Goal: Transaction & Acquisition: Download file/media

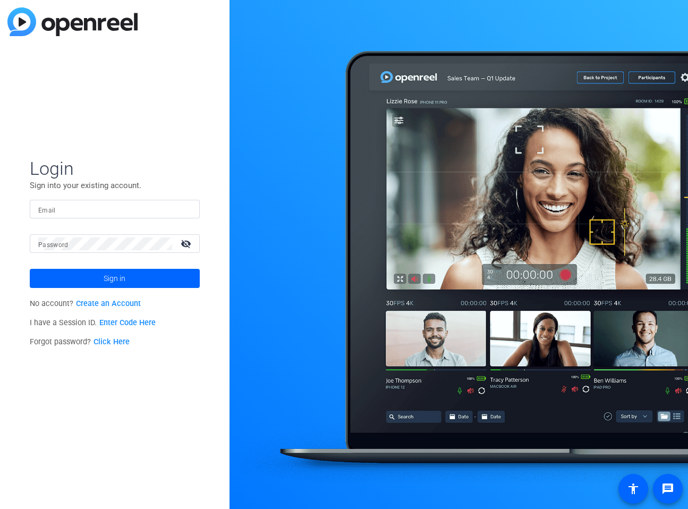
click at [125, 207] on input "Email" at bounding box center [114, 209] width 153 height 13
click at [0, 508] on com-1password-button at bounding box center [0, 509] width 0 height 0
type input "[PERSON_NAME][EMAIL_ADDRESS][PERSON_NAME][DOMAIN_NAME]"
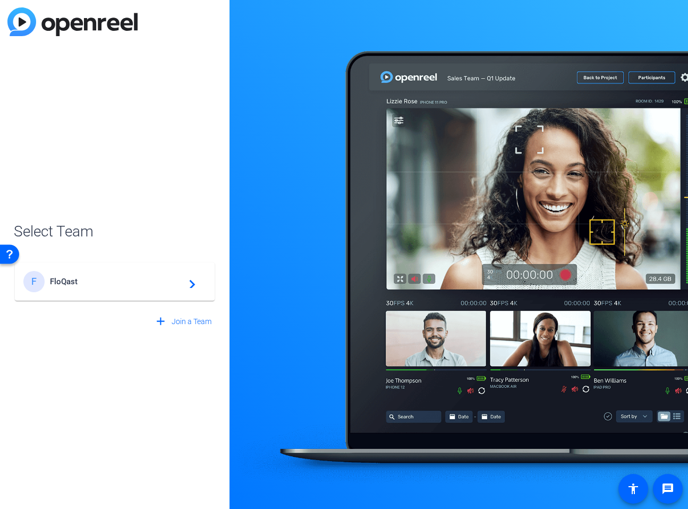
click at [132, 294] on mat-card-content "F FloQast navigate_next" at bounding box center [115, 281] width 200 height 38
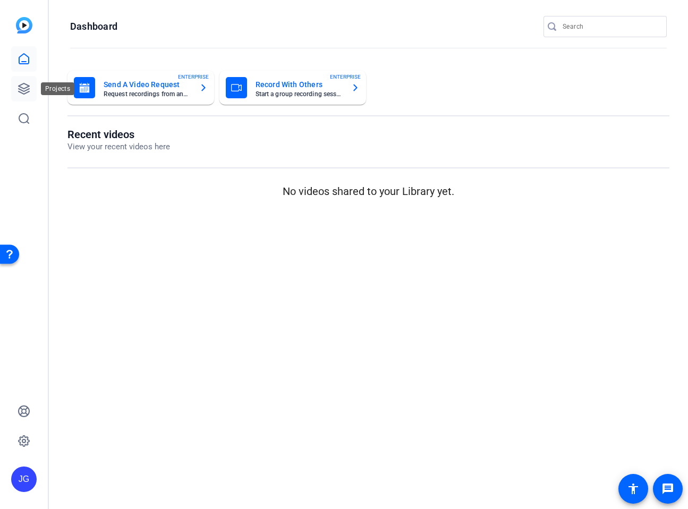
click at [30, 84] on icon at bounding box center [24, 88] width 13 height 13
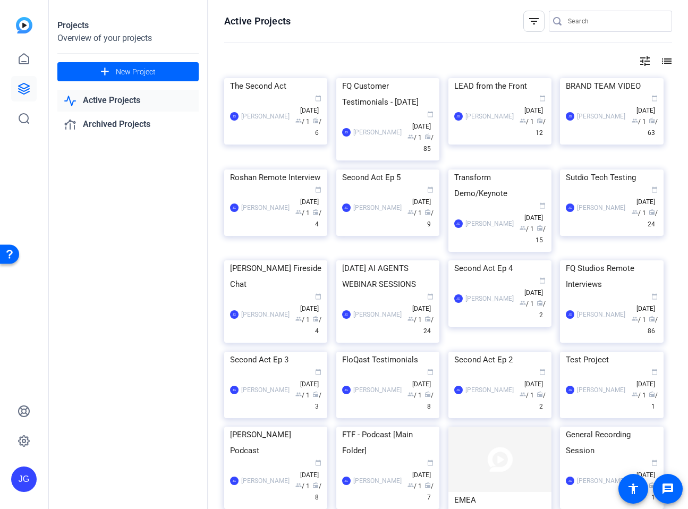
click at [534, 19] on mat-icon "filter_list" at bounding box center [533, 21] width 13 height 13
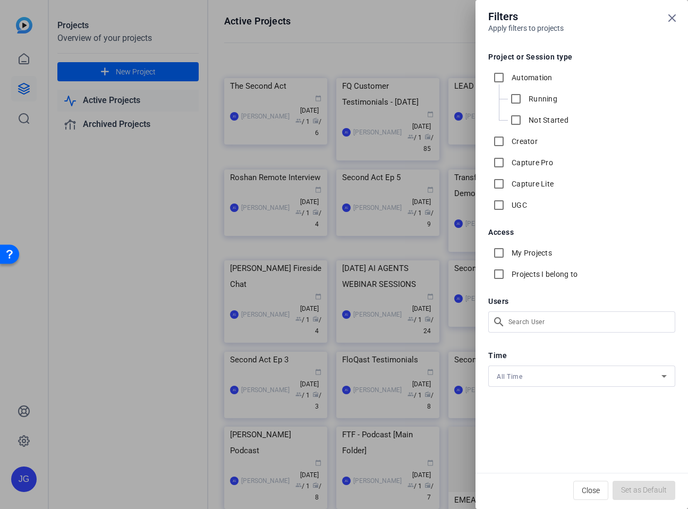
click at [246, 207] on div at bounding box center [344, 254] width 688 height 509
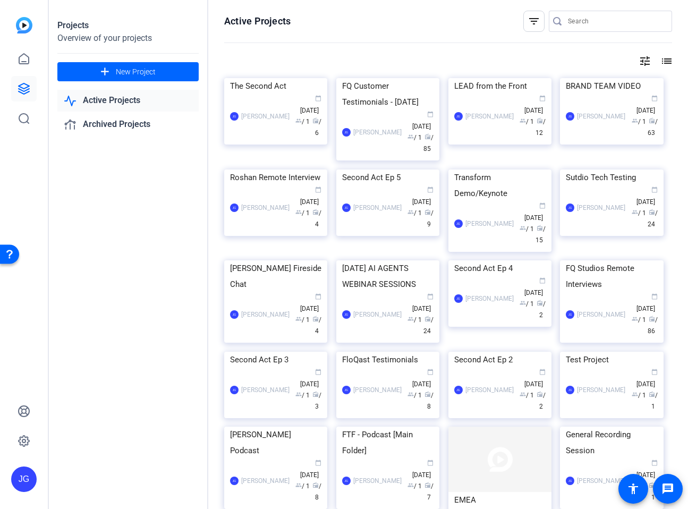
click at [148, 99] on link "Active Projects" at bounding box center [127, 101] width 141 height 22
click at [668, 64] on mat-icon "list" at bounding box center [665, 61] width 13 height 13
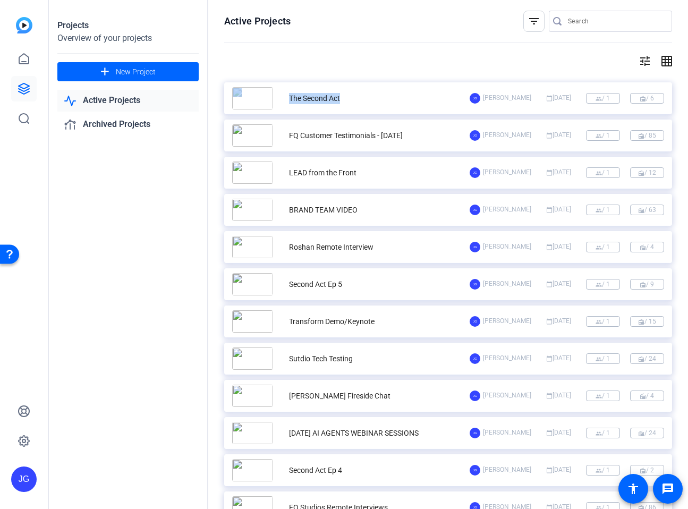
drag, startPoint x: 403, startPoint y: 99, endPoint x: 419, endPoint y: 34, distance: 67.4
click at [419, 34] on div "Active Projects filter_list tune grid_on The Second Act [PERSON_NAME] calendar_…" at bounding box center [448, 254] width 480 height 509
click at [413, 39] on openreel-divider-bar at bounding box center [448, 43] width 448 height 23
click at [23, 91] on icon at bounding box center [24, 88] width 11 height 11
click at [127, 108] on link "Active Projects" at bounding box center [127, 101] width 141 height 22
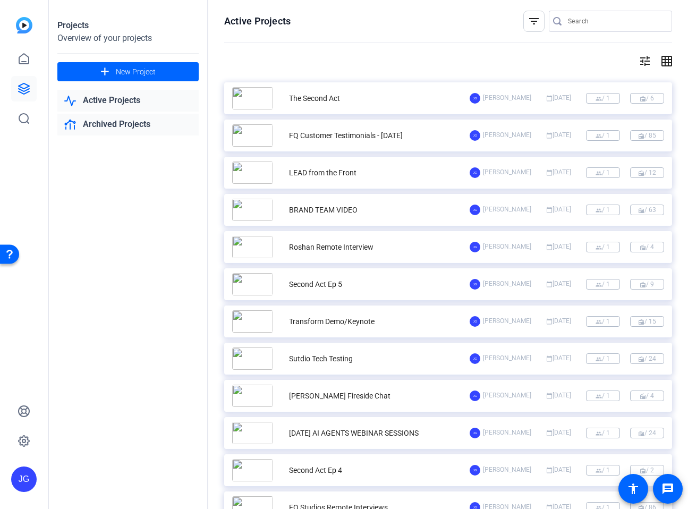
click at [130, 123] on link "Archived Projects" at bounding box center [127, 125] width 141 height 22
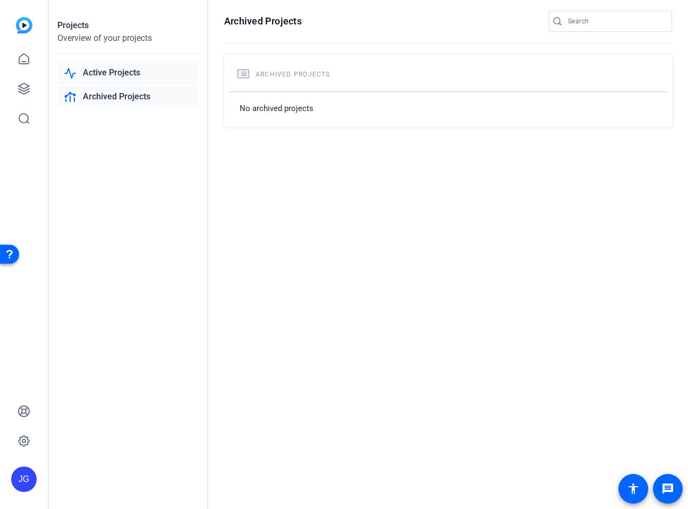
click at [125, 80] on link "Active Projects" at bounding box center [127, 73] width 141 height 22
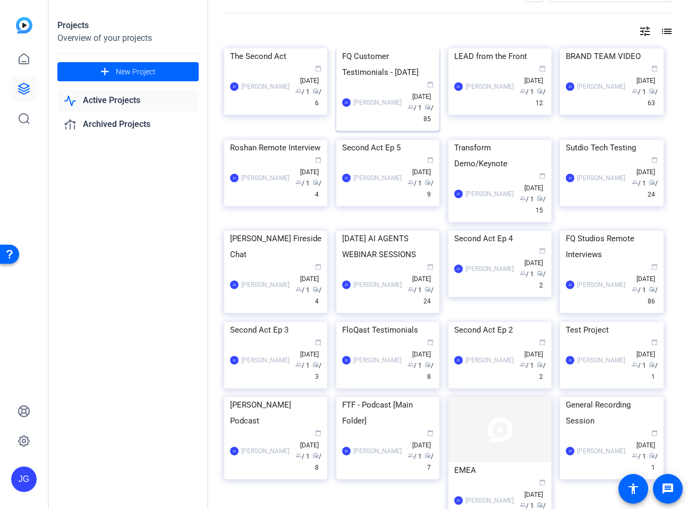
scroll to position [30, 0]
click at [365, 80] on div "FQ Customer Testimonials - [DATE]" at bounding box center [387, 64] width 91 height 32
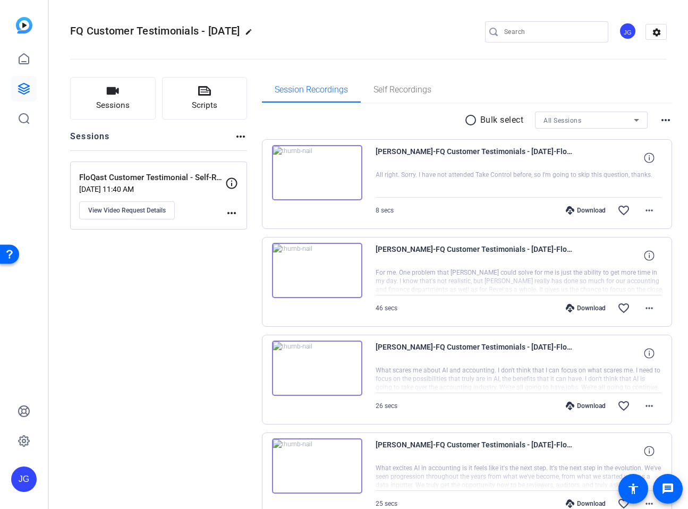
click at [470, 123] on mat-icon "radio_button_unchecked" at bounding box center [472, 120] width 16 height 13
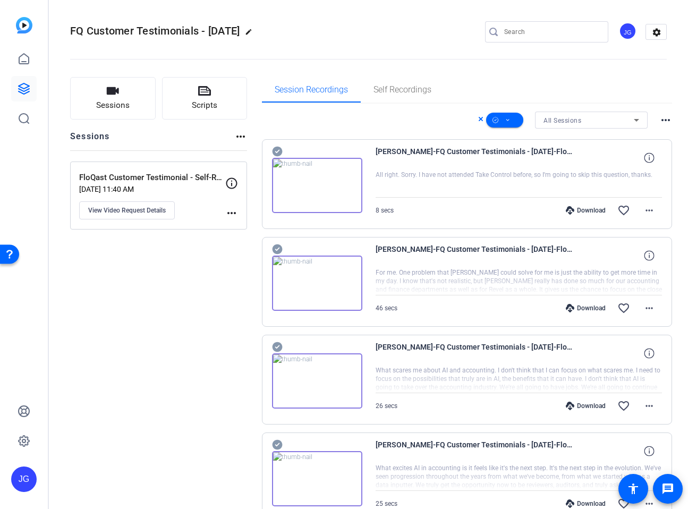
click at [556, 121] on span "All Sessions" at bounding box center [562, 120] width 38 height 7
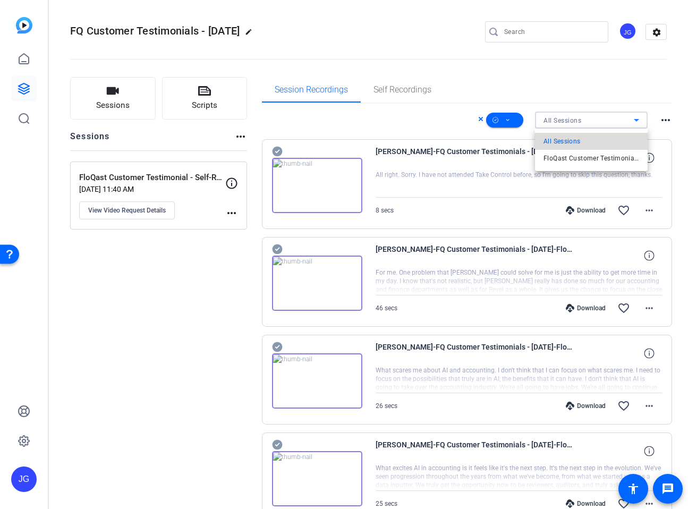
click at [577, 144] on span "All Sessions" at bounding box center [561, 141] width 37 height 13
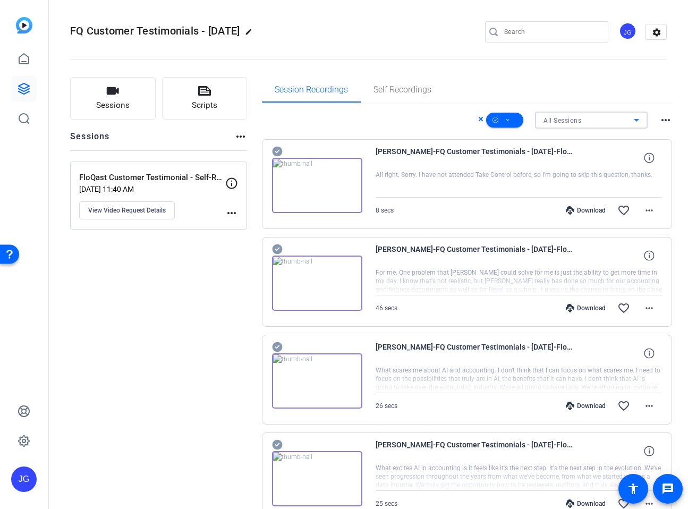
click at [663, 118] on mat-icon "more_horiz" at bounding box center [665, 120] width 13 height 13
click at [582, 98] on div at bounding box center [344, 254] width 688 height 509
click at [512, 120] on span at bounding box center [504, 119] width 37 height 25
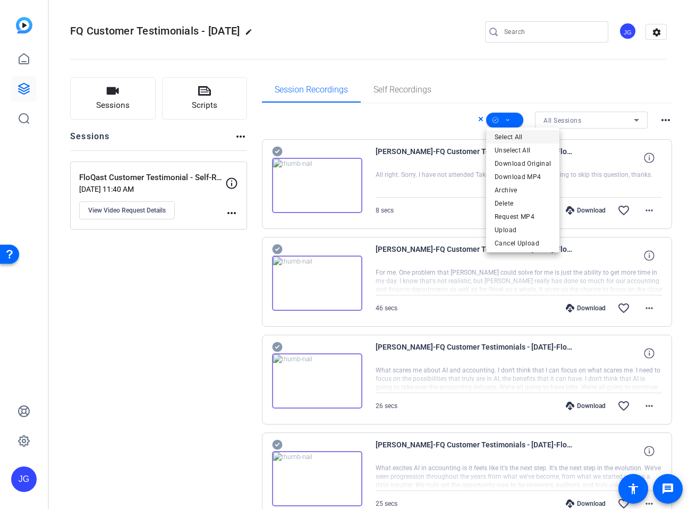
click at [511, 140] on span "Select All" at bounding box center [522, 137] width 56 height 13
click at [517, 175] on span "Download MP4" at bounding box center [522, 176] width 56 height 13
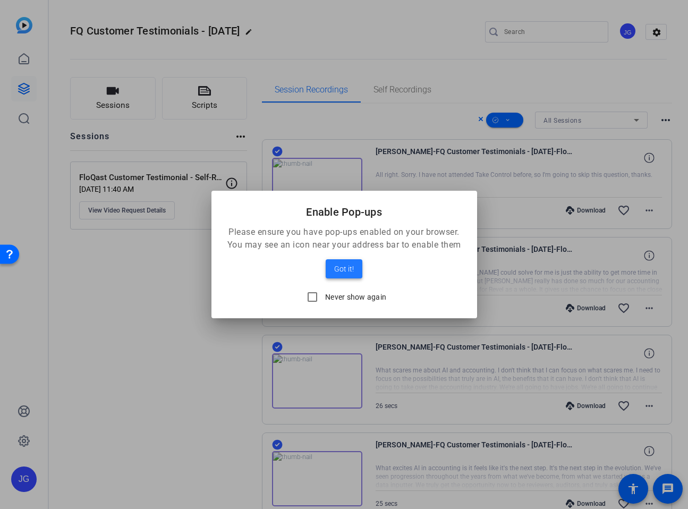
click at [346, 269] on span "Got it!" at bounding box center [344, 268] width 20 height 13
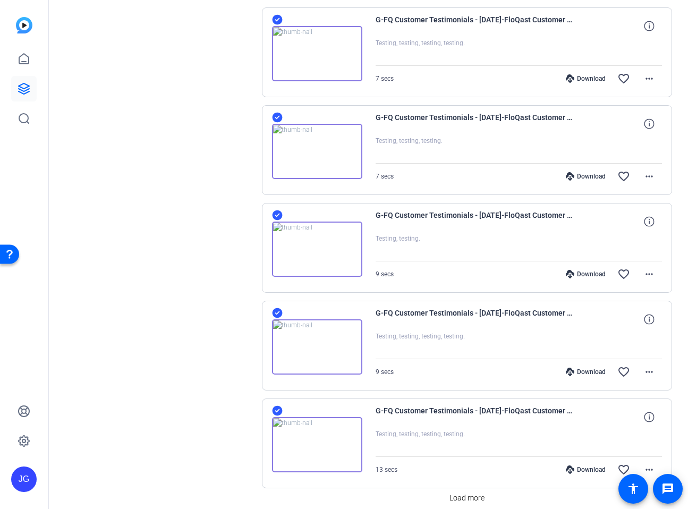
scroll to position [666, 0]
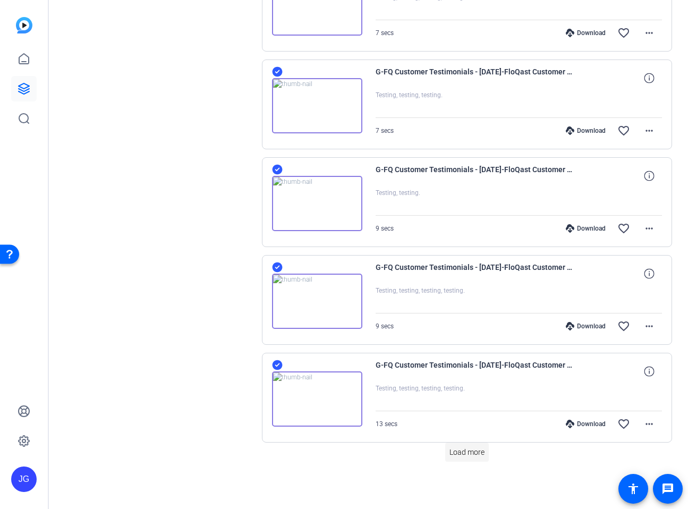
click at [454, 447] on span "Load more" at bounding box center [466, 452] width 35 height 11
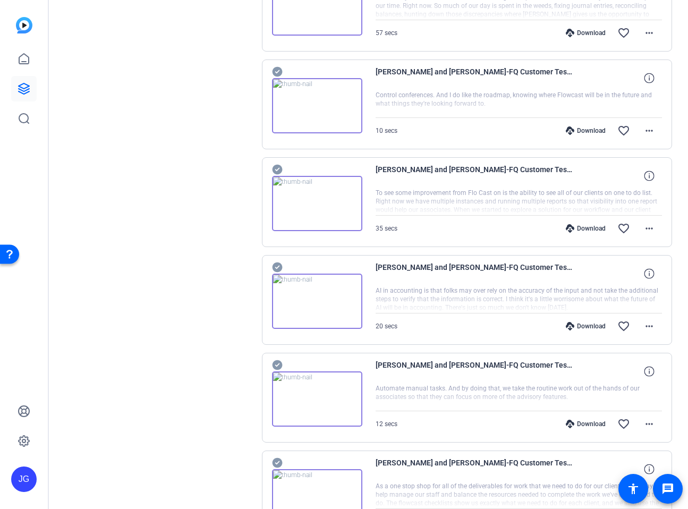
scroll to position [1643, 0]
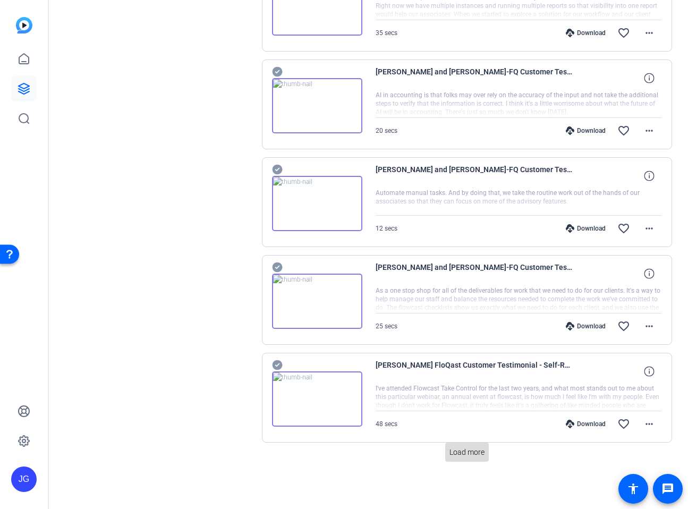
click at [471, 458] on span at bounding box center [467, 451] width 44 height 25
click at [465, 449] on span "Load more" at bounding box center [466, 452] width 35 height 11
click at [462, 450] on span "Load more" at bounding box center [466, 452] width 35 height 11
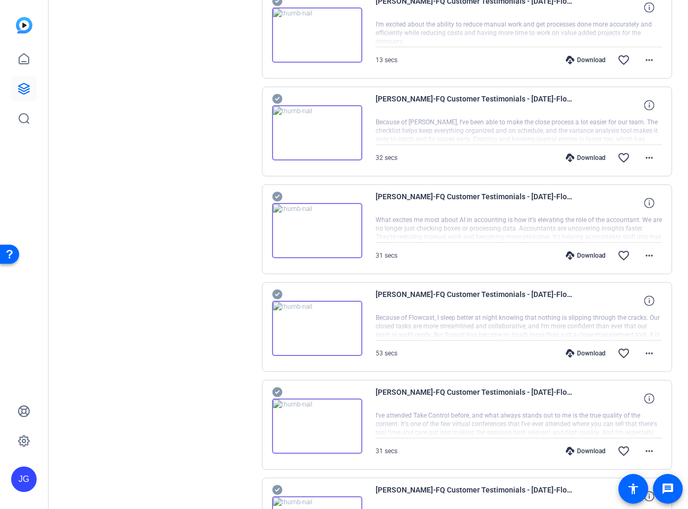
scroll to position [4575, 0]
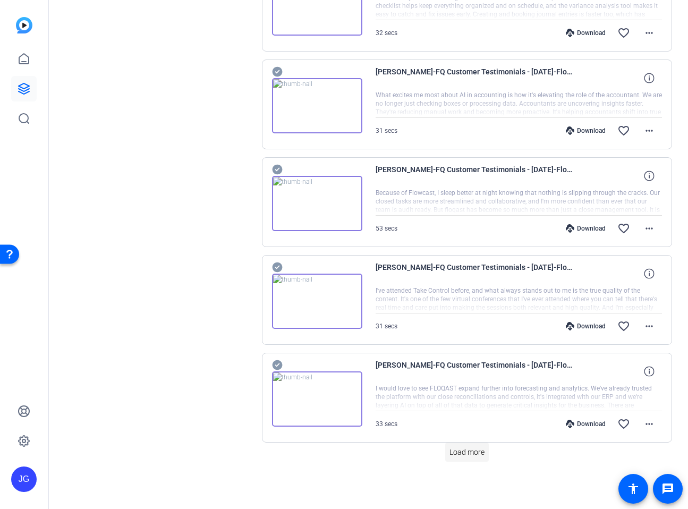
click at [459, 451] on span "Load more" at bounding box center [466, 452] width 35 height 11
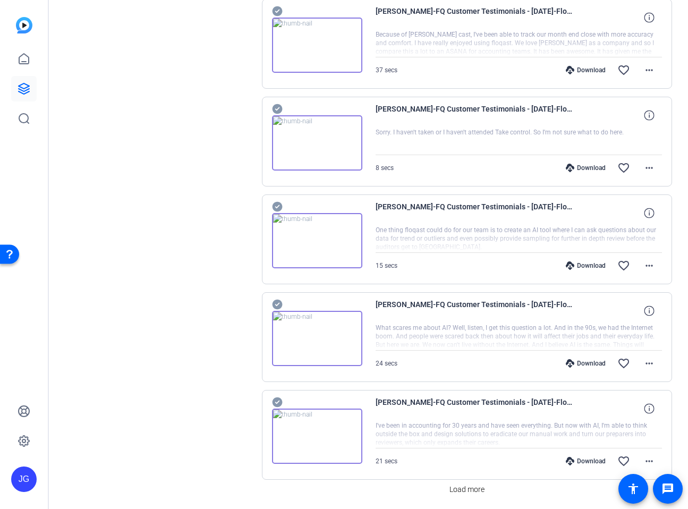
scroll to position [5553, 0]
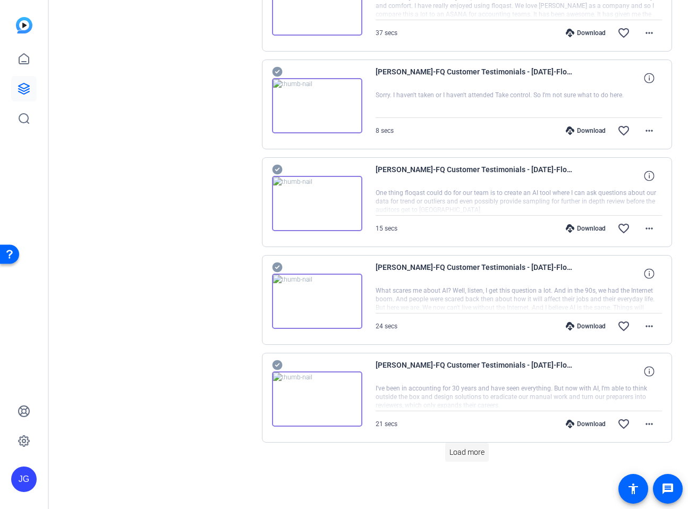
click at [464, 449] on span "Load more" at bounding box center [466, 452] width 35 height 11
click at [459, 457] on span "Load more" at bounding box center [466, 452] width 35 height 11
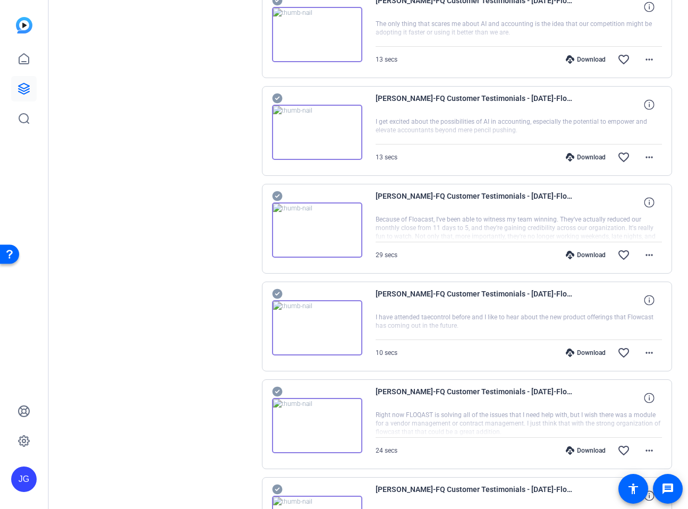
scroll to position [7507, 0]
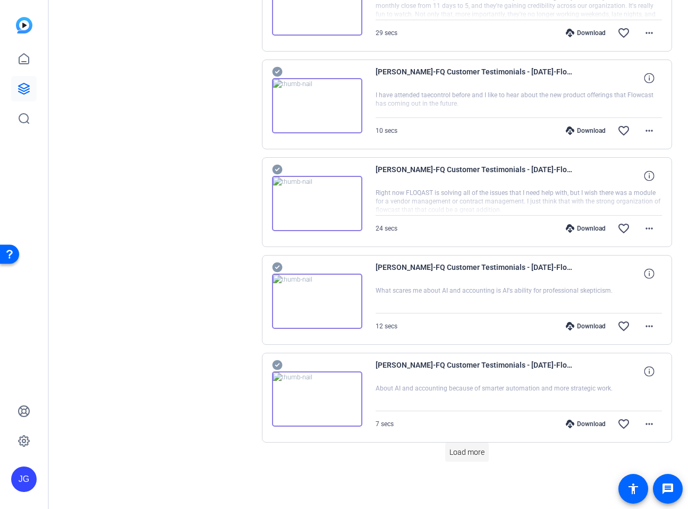
click at [462, 447] on span "Load more" at bounding box center [466, 452] width 35 height 11
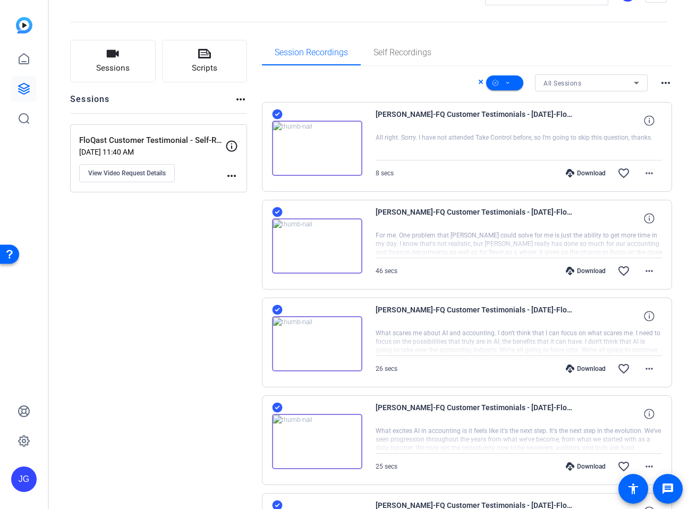
scroll to position [0, 0]
